Goal: Information Seeking & Learning: Learn about a topic

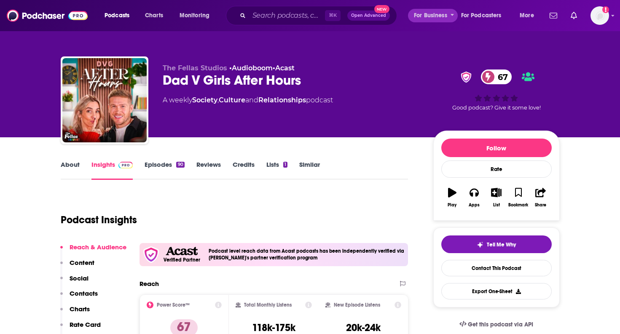
click at [434, 13] on span "For Business" at bounding box center [430, 16] width 33 height 12
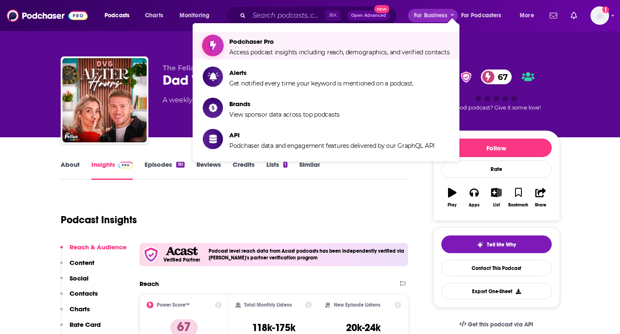
click at [394, 51] on span "Access podcast insights including reach, demographics, and verified contacts" at bounding box center [339, 52] width 220 height 8
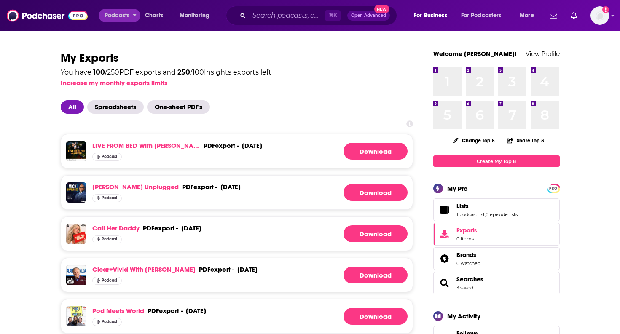
click at [123, 15] on span "Podcasts" at bounding box center [116, 16] width 25 height 12
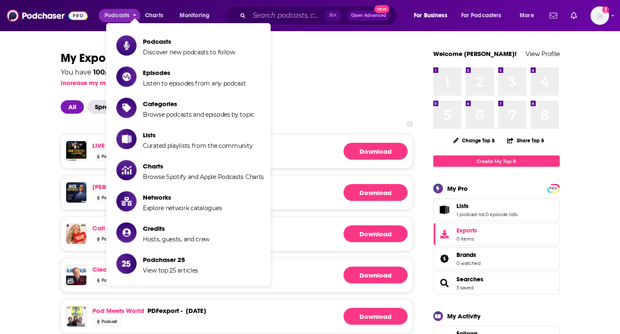
click at [127, 35] on span "Show item sub-menu" at bounding box center [126, 45] width 20 height 20
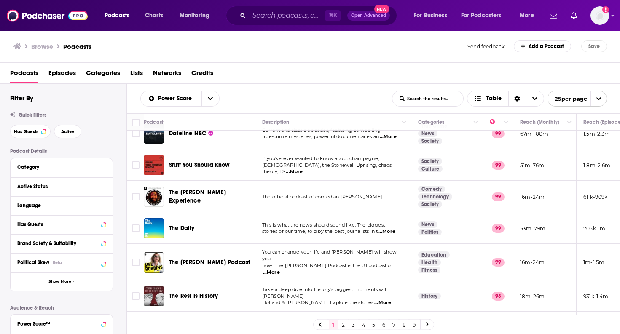
scroll to position [75, 0]
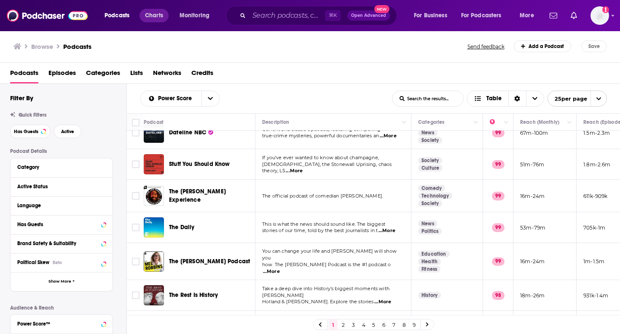
click at [145, 12] on link "Charts" at bounding box center [153, 15] width 29 height 13
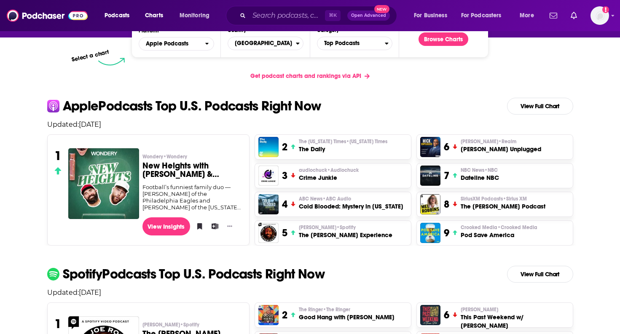
scroll to position [137, 0]
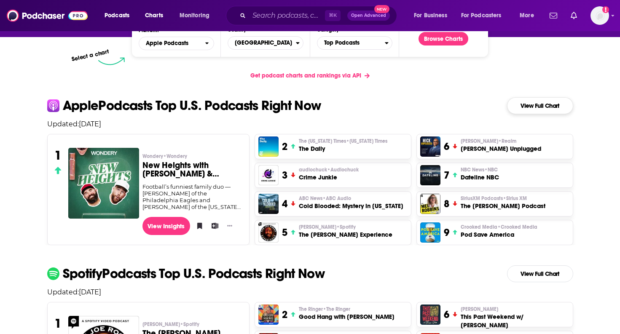
click at [542, 108] on link "View Full Chart" at bounding box center [540, 105] width 66 height 17
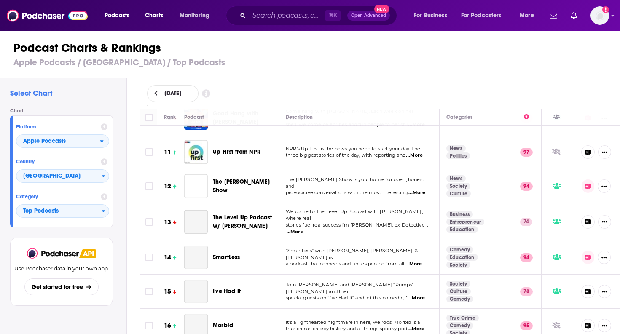
scroll to position [337, 0]
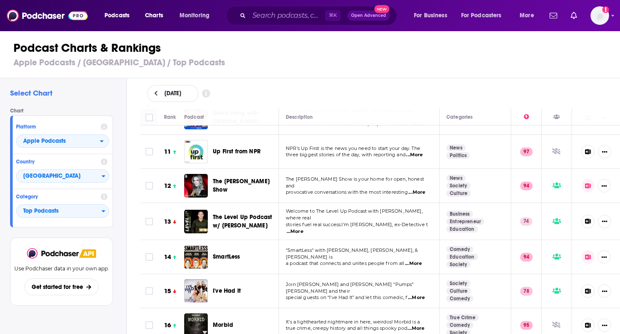
click at [403, 79] on div "[DATE]" at bounding box center [380, 93] width 493 height 30
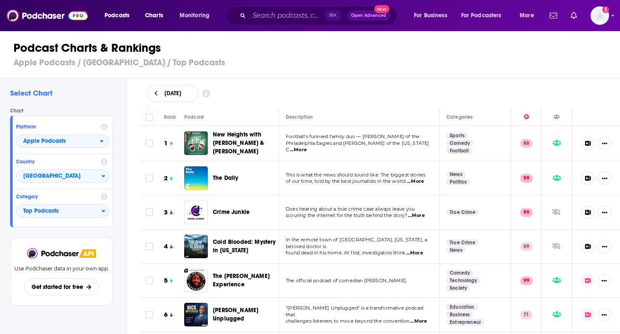
scroll to position [0, 0]
click at [81, 140] on span "Apple Podcasts" at bounding box center [57, 141] width 83 height 14
click at [76, 170] on div "Spotify" at bounding box center [62, 167] width 86 height 10
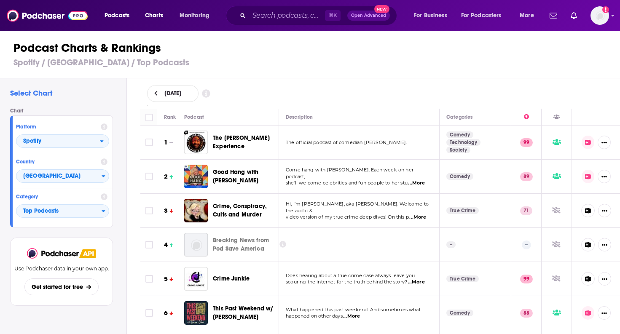
click at [210, 90] on icon at bounding box center [206, 94] width 8 height 8
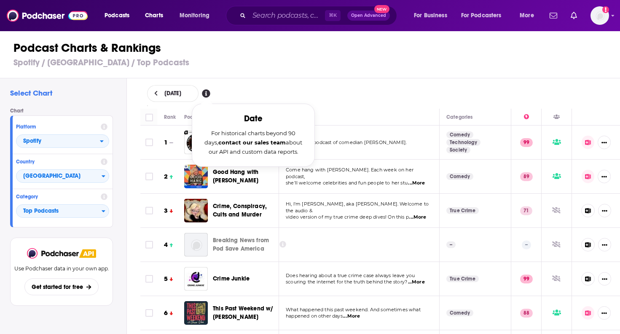
click at [186, 50] on h1 "Podcast Charts & Rankings" at bounding box center [313, 47] width 600 height 15
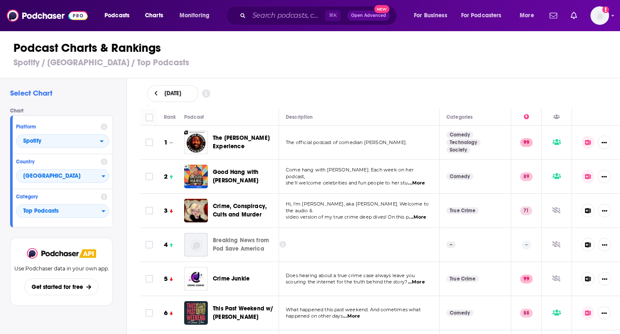
click at [156, 91] on icon at bounding box center [155, 93] width 3 height 5
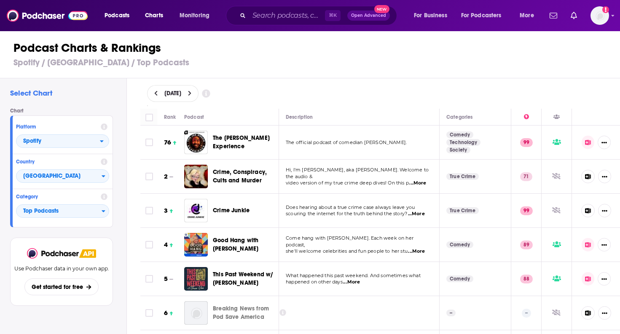
click at [192, 91] on icon at bounding box center [190, 94] width 4 height 6
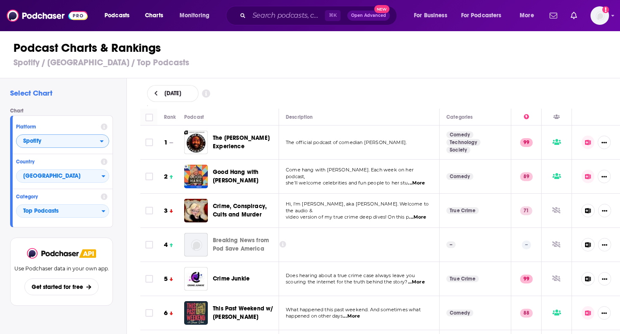
click at [92, 142] on span "Spotify" at bounding box center [57, 141] width 83 height 14
click at [80, 150] on div "Apple Podcasts Spotify" at bounding box center [62, 162] width 93 height 28
click at [80, 153] on div "Apple Podcasts" at bounding box center [62, 156] width 86 height 10
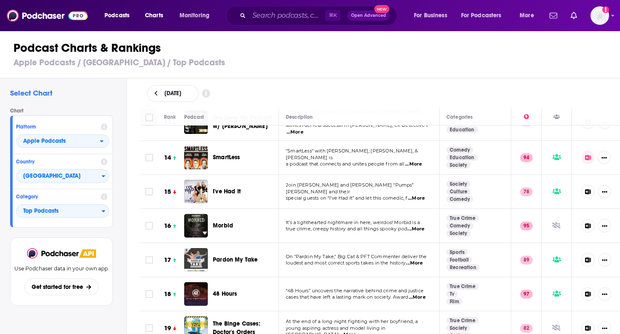
scroll to position [437, 0]
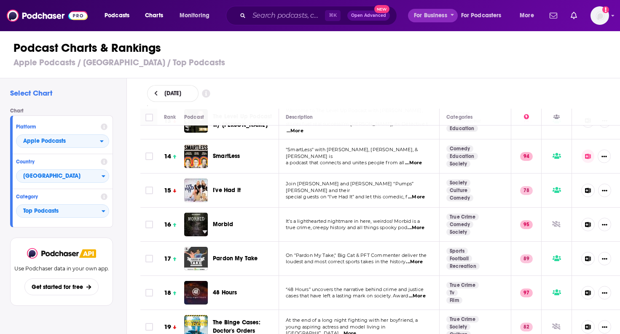
click at [442, 17] on span "For Business" at bounding box center [430, 16] width 33 height 12
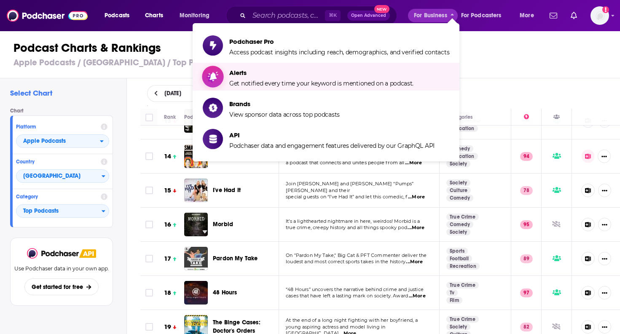
click at [412, 74] on span "Alerts" at bounding box center [321, 73] width 184 height 8
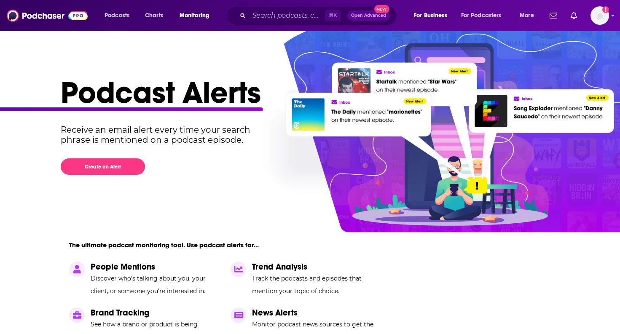
click at [32, 16] on img at bounding box center [47, 16] width 81 height 16
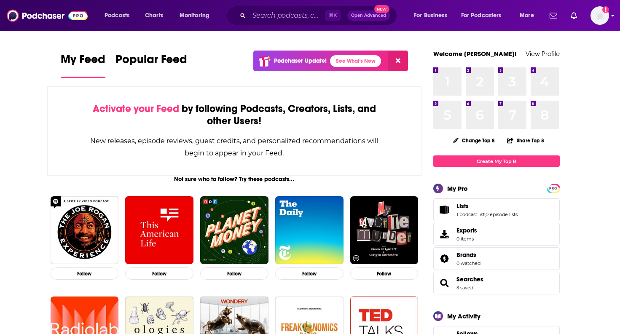
click at [598, 14] on img "Logged in as antoine.jordan" at bounding box center [599, 15] width 19 height 19
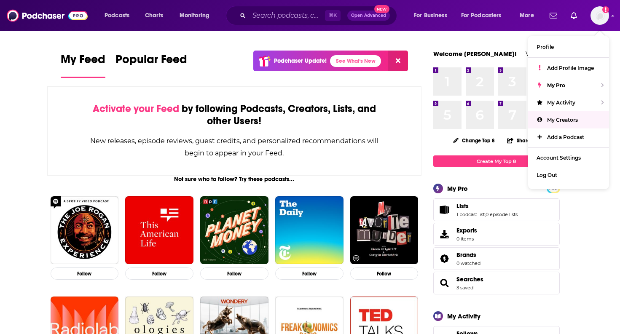
click at [570, 120] on span "My Creators" at bounding box center [562, 120] width 31 height 6
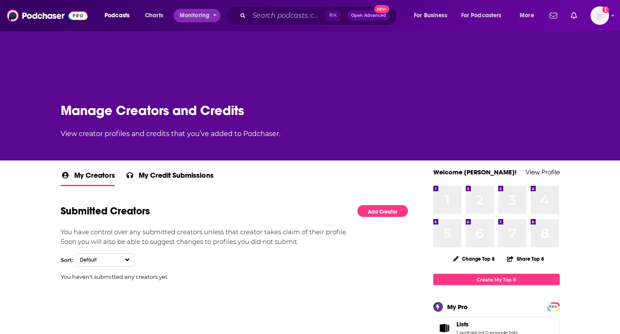
click at [213, 13] on icon "open menu" at bounding box center [215, 14] width 4 height 6
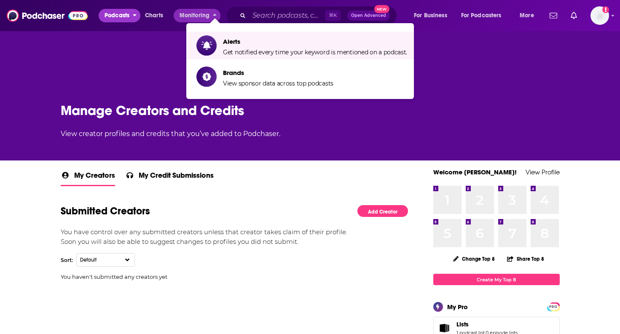
click at [121, 11] on span "Podcasts" at bounding box center [116, 16] width 25 height 12
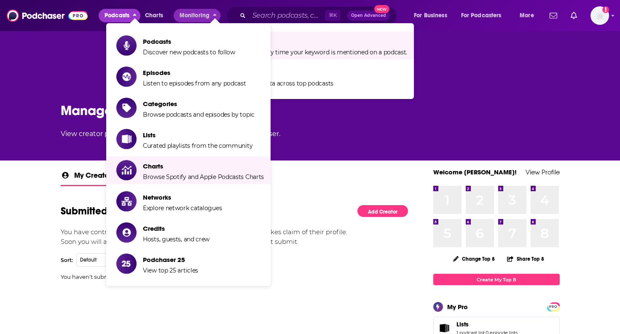
click at [74, 11] on img at bounding box center [47, 16] width 81 height 16
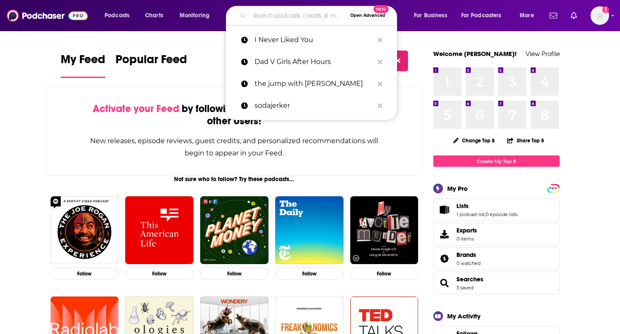
click at [262, 14] on input "Search podcasts, credits, & more..." at bounding box center [297, 15] width 97 height 13
click at [394, 168] on div "Activate your Feed by following Podcasts, Creators, Lists, and other Users! New…" at bounding box center [234, 130] width 375 height 89
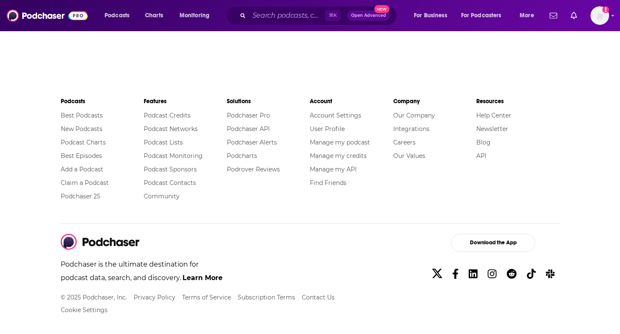
scroll to position [1451, 0]
click at [417, 113] on link "Our Company" at bounding box center [414, 116] width 42 height 8
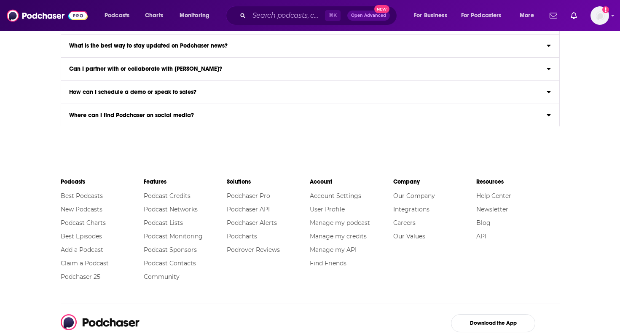
scroll to position [1855, 0]
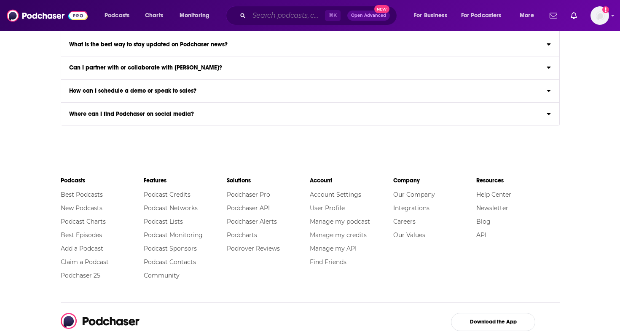
click at [251, 16] on input "Search podcasts, credits, & more..." at bounding box center [287, 15] width 76 height 13
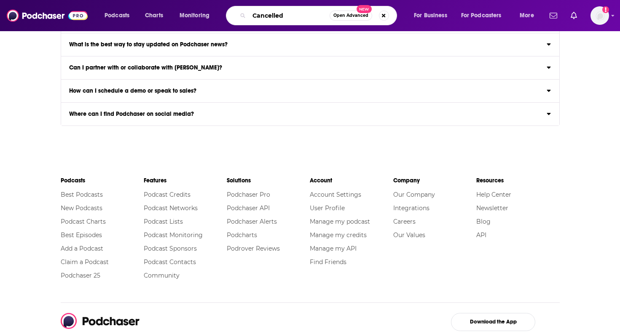
type input "Cancelled"
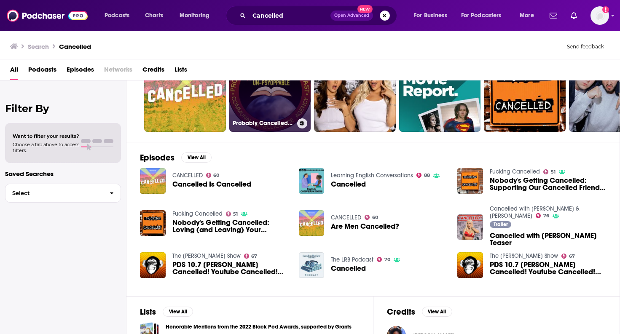
scroll to position [56, 0]
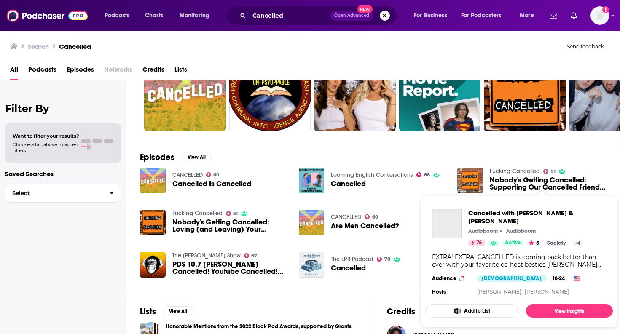
click at [513, 211] on span "Cancelled with [PERSON_NAME] & [PERSON_NAME]" at bounding box center [537, 217] width 138 height 16
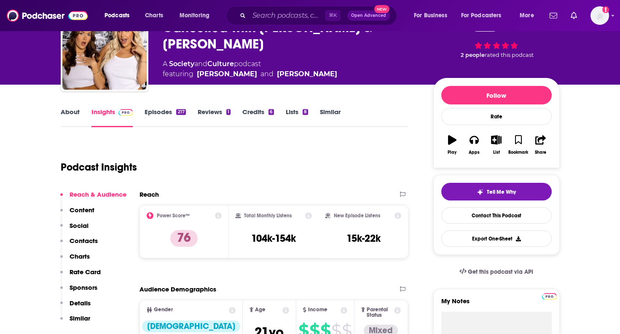
scroll to position [58, 0]
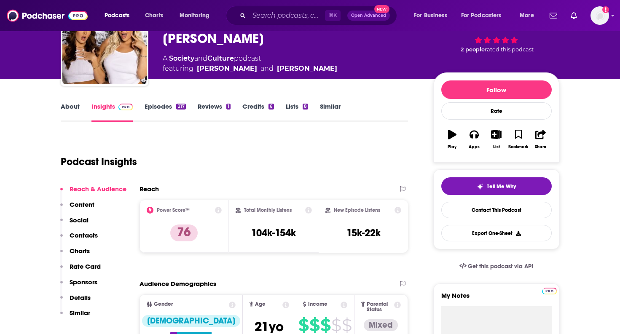
click at [166, 116] on link "Episodes 217" at bounding box center [165, 111] width 41 height 19
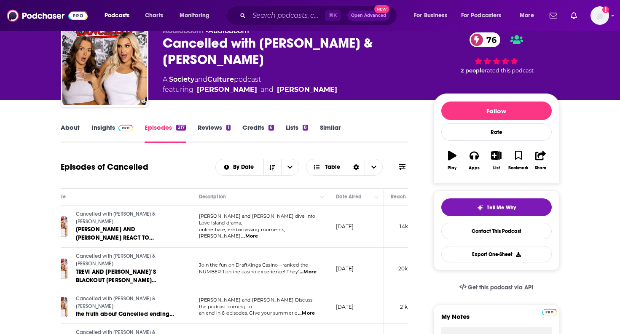
scroll to position [0, 38]
click at [257, 233] on span "...More" at bounding box center [248, 236] width 17 height 7
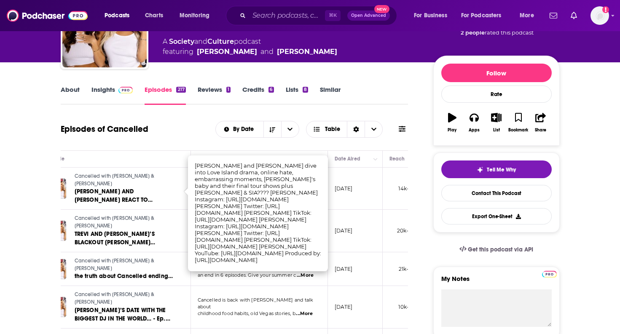
scroll to position [0, 0]
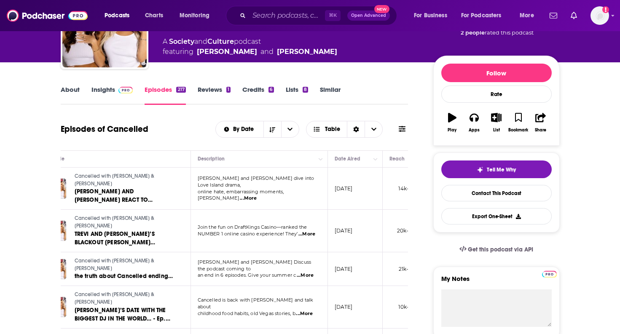
click at [179, 137] on div "Episodes of Cancelled By Date Table" at bounding box center [235, 129] width 348 height 22
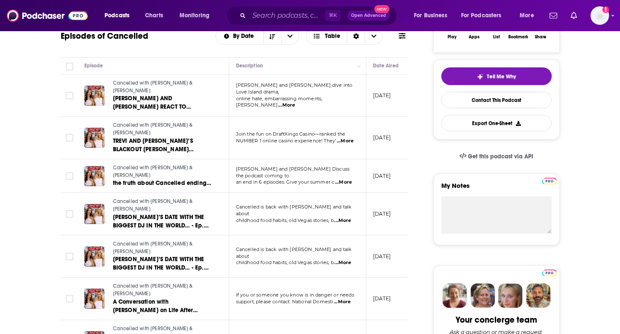
click at [197, 44] on div "Episodes of Cancelled By Date Table" at bounding box center [235, 36] width 348 height 22
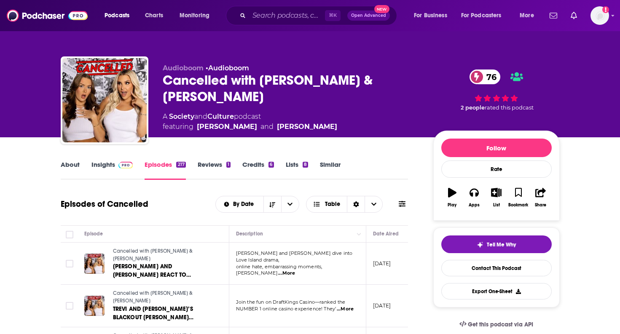
click at [76, 18] on img at bounding box center [47, 16] width 81 height 16
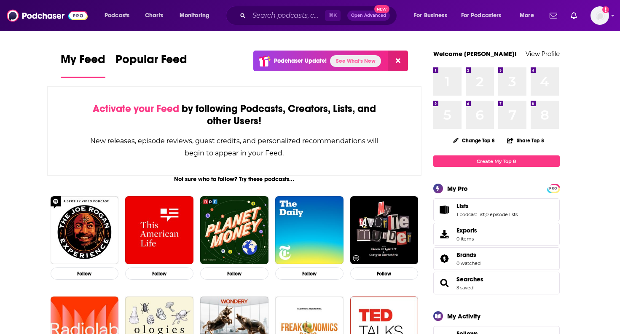
click at [358, 62] on link "See What's New" at bounding box center [355, 61] width 51 height 12
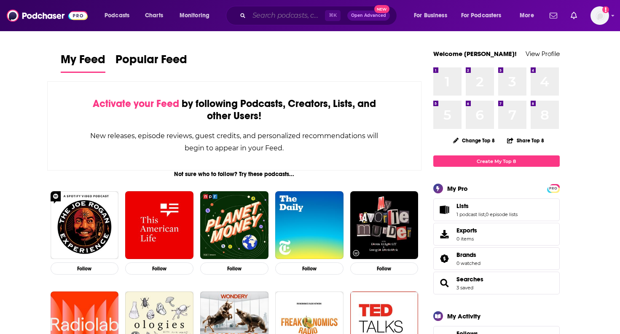
click at [294, 13] on input "Search podcasts, credits, & more..." at bounding box center [287, 15] width 76 height 13
